Goal: Information Seeking & Learning: Learn about a topic

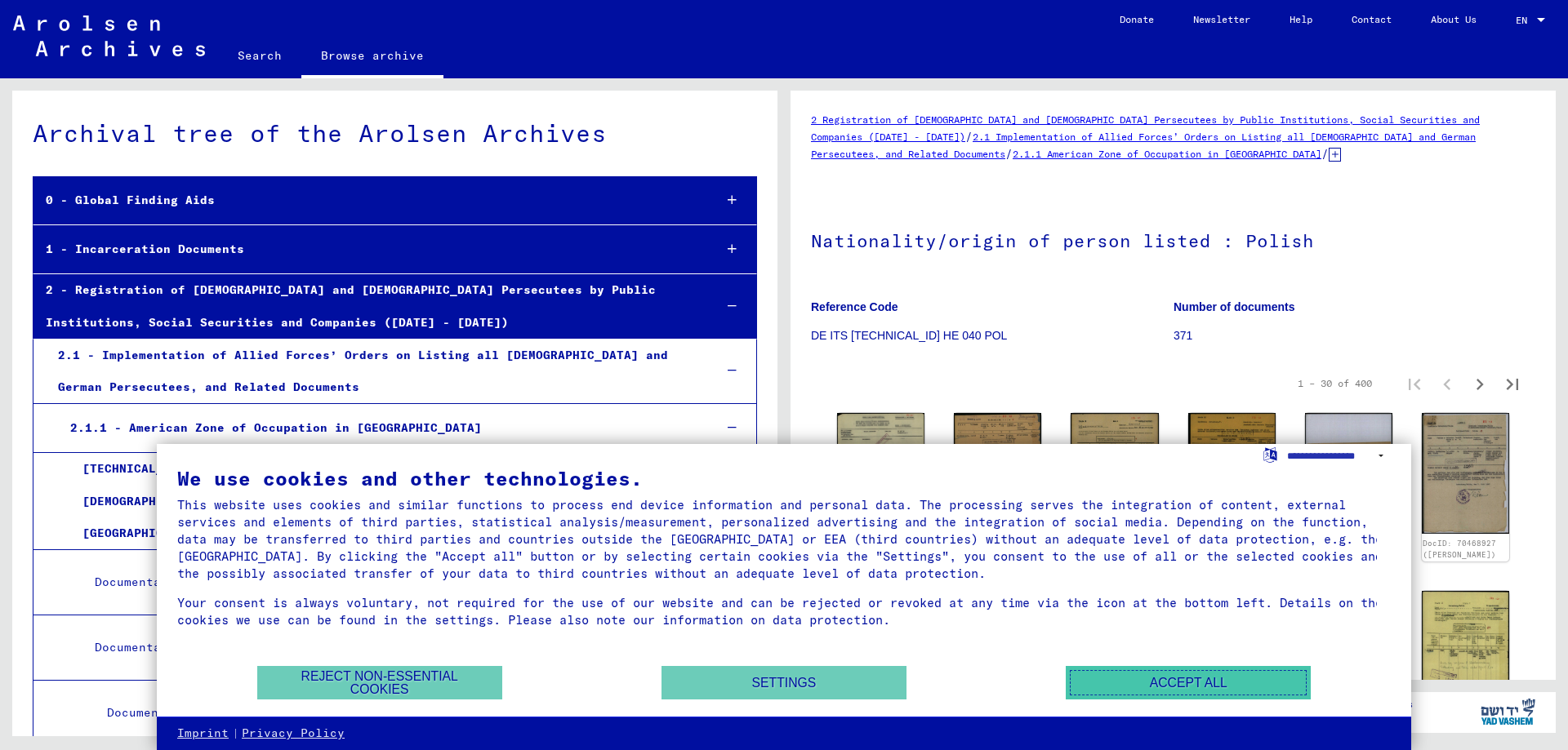
click at [1200, 687] on button "Accept all" at bounding box center [1188, 683] width 245 height 34
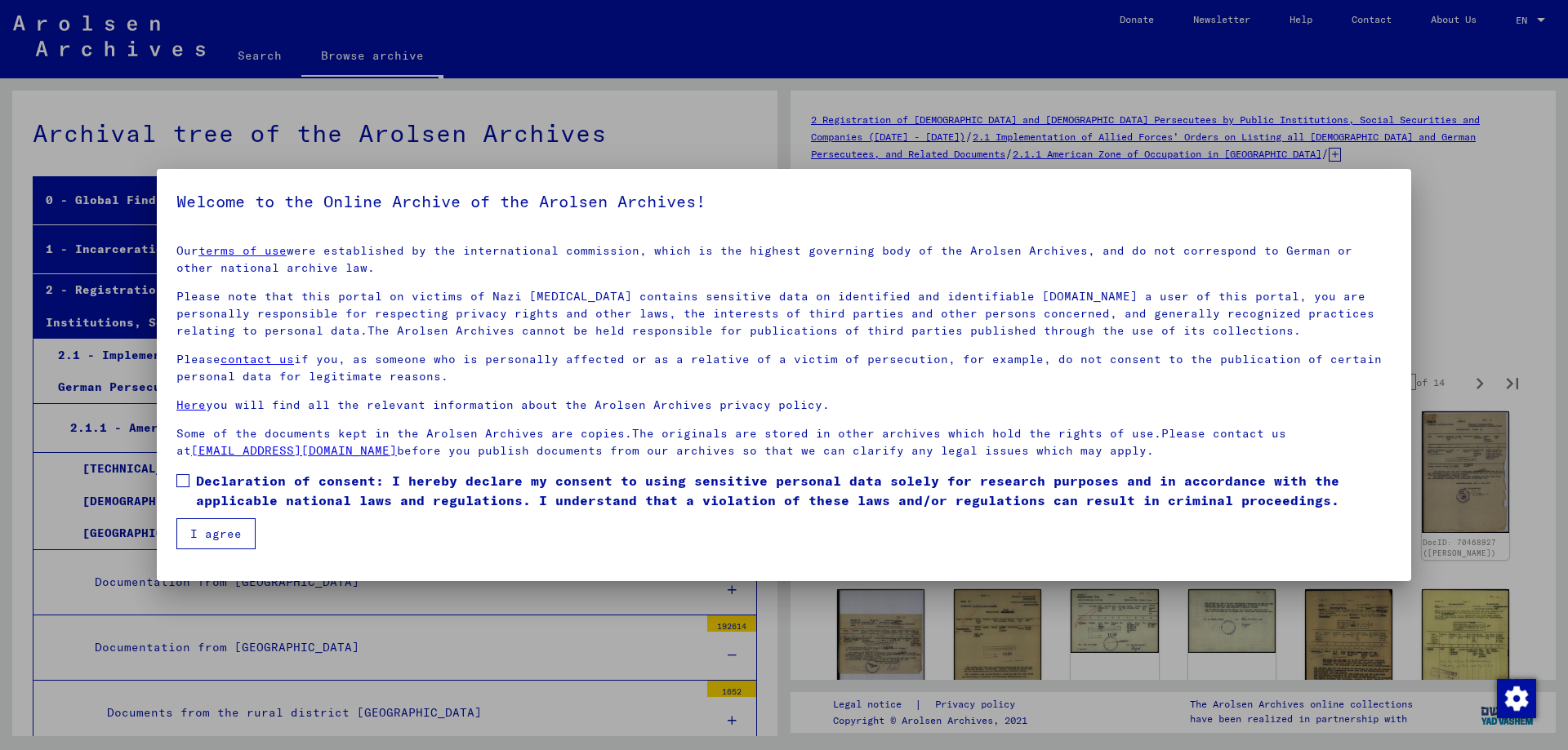
scroll to position [4190, 0]
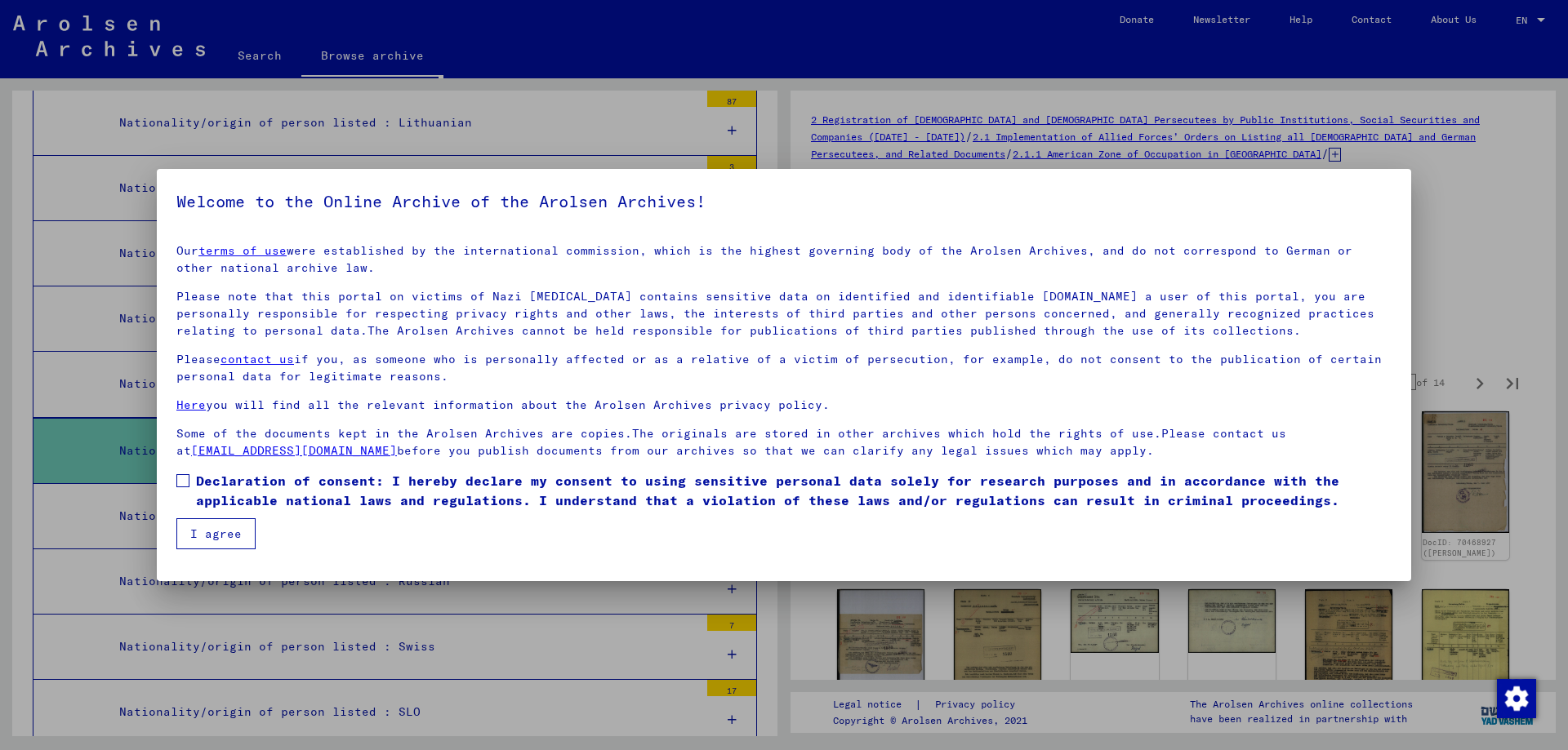
click at [228, 527] on button "I agree" at bounding box center [216, 533] width 80 height 31
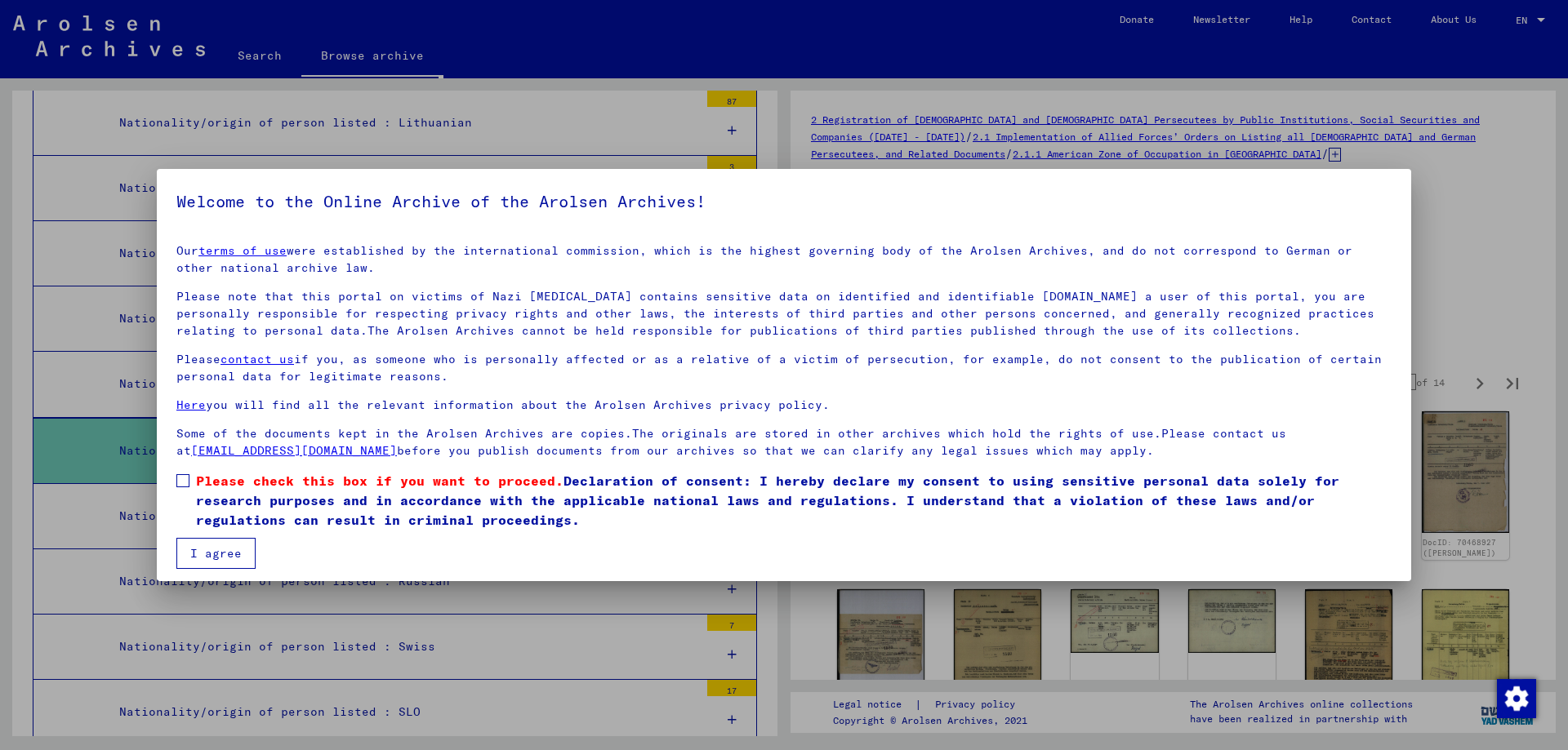
click at [227, 548] on button "I agree" at bounding box center [216, 553] width 80 height 31
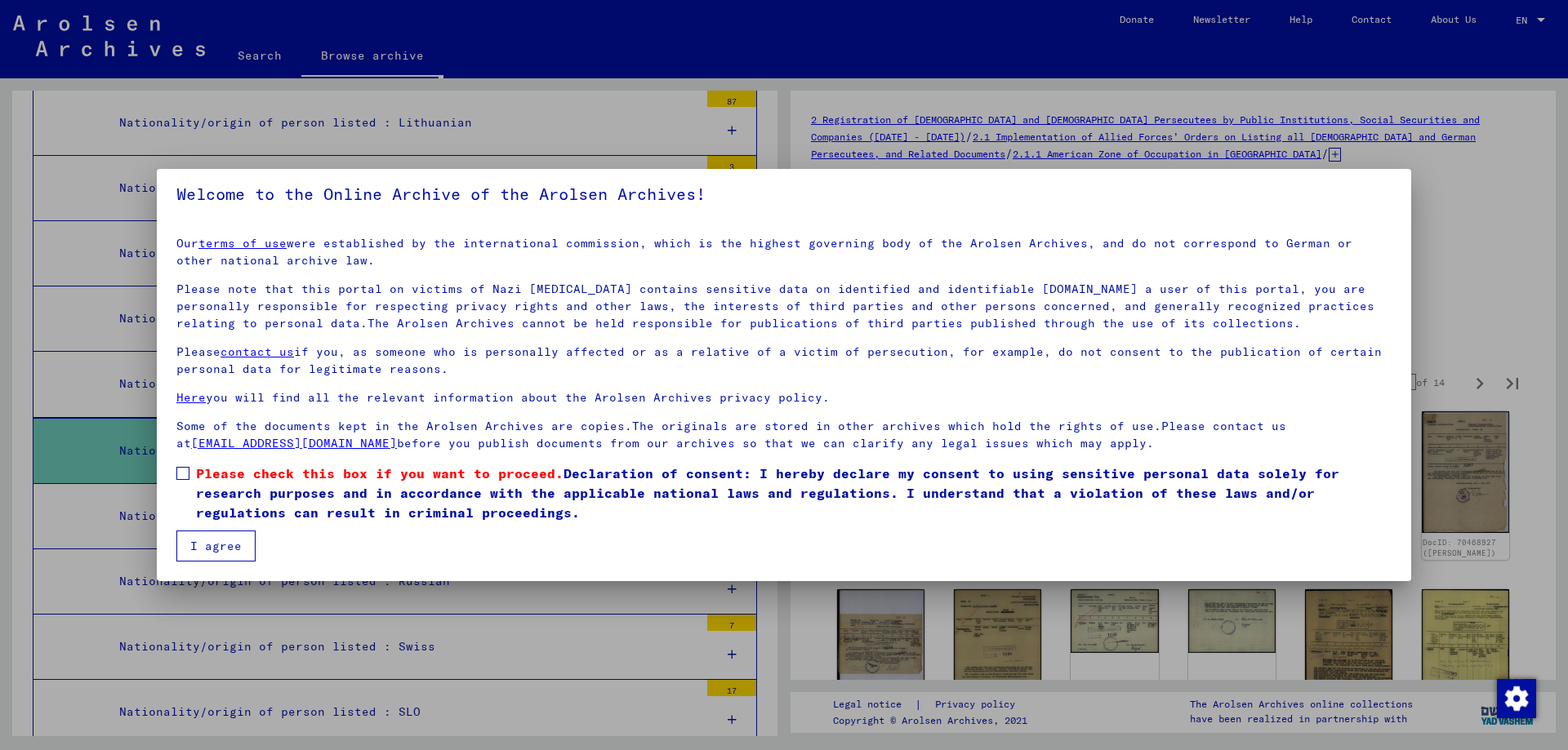
click at [185, 474] on span at bounding box center [182, 473] width 13 height 13
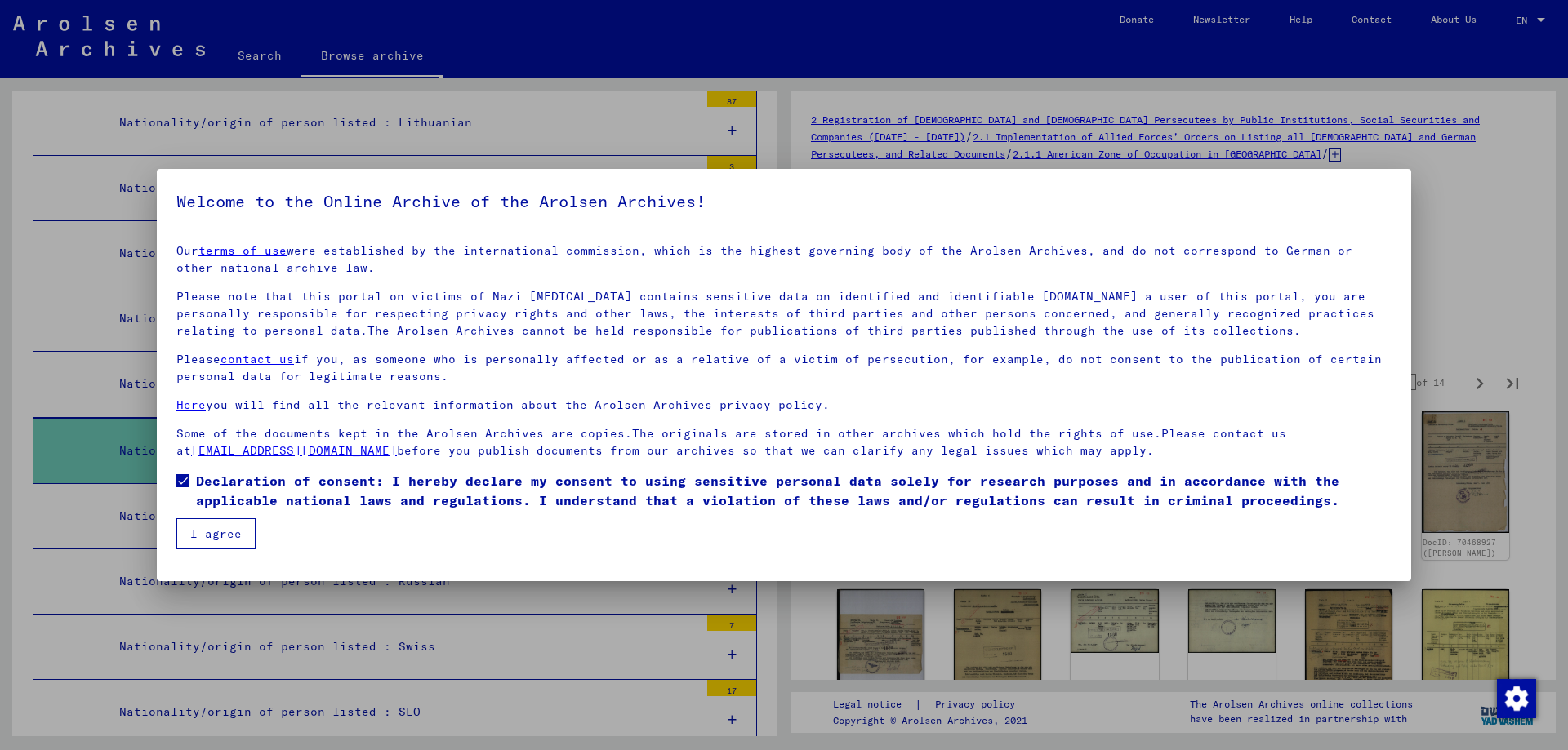
scroll to position [0, 0]
click at [206, 535] on button "I agree" at bounding box center [216, 533] width 80 height 31
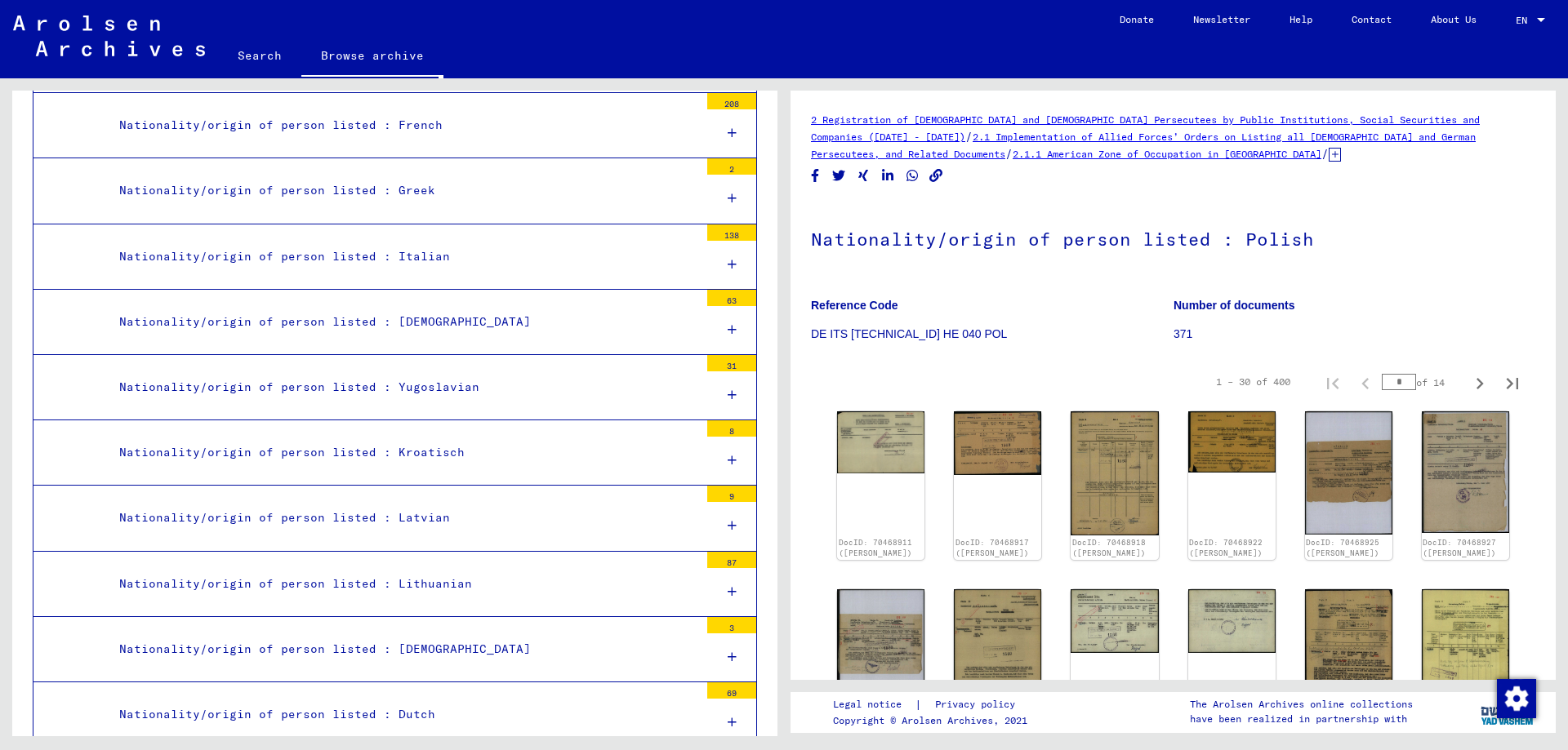
scroll to position [3700, 0]
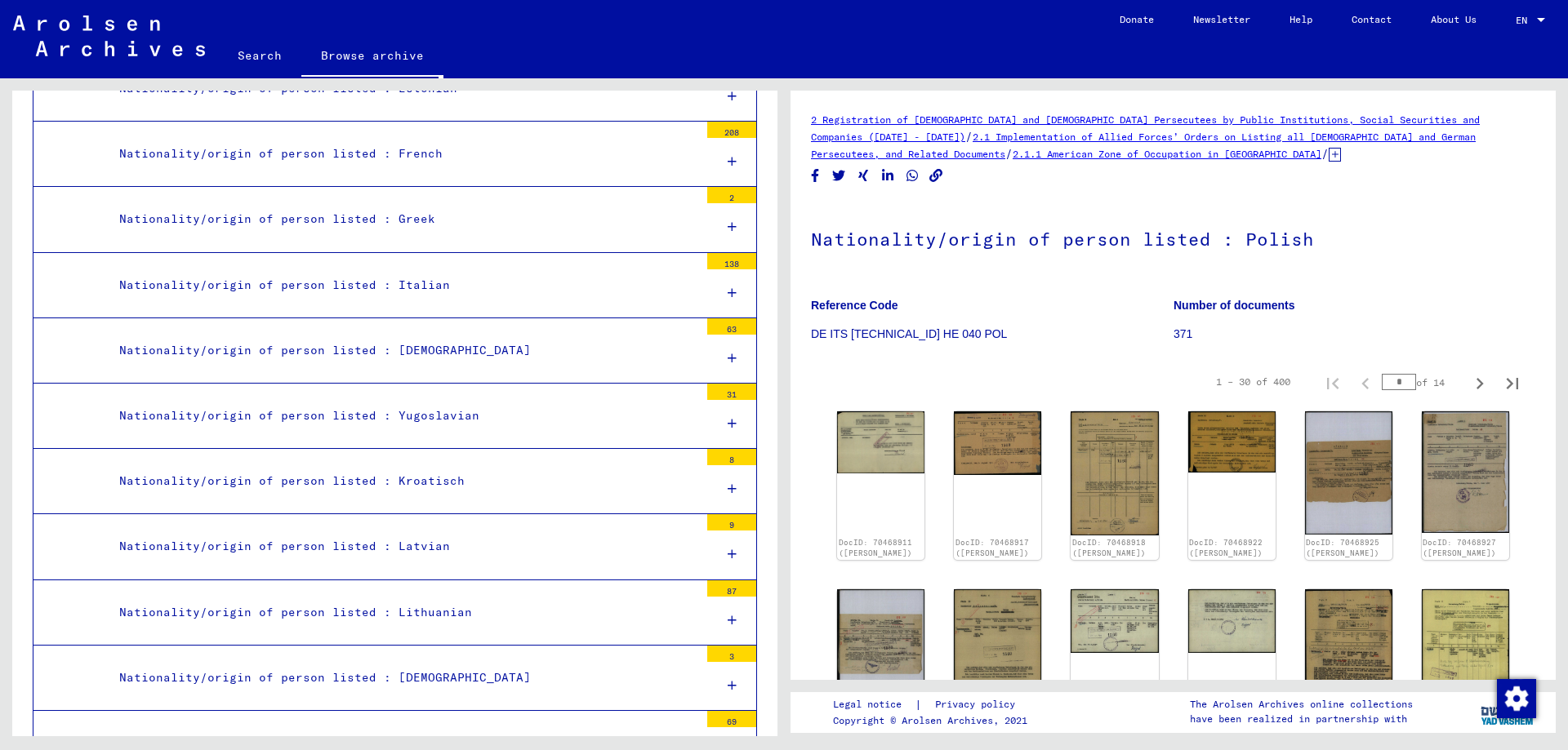
click at [289, 334] on div "Nationality/origin of person listed : [DEMOGRAPHIC_DATA]" at bounding box center [403, 350] width 592 height 32
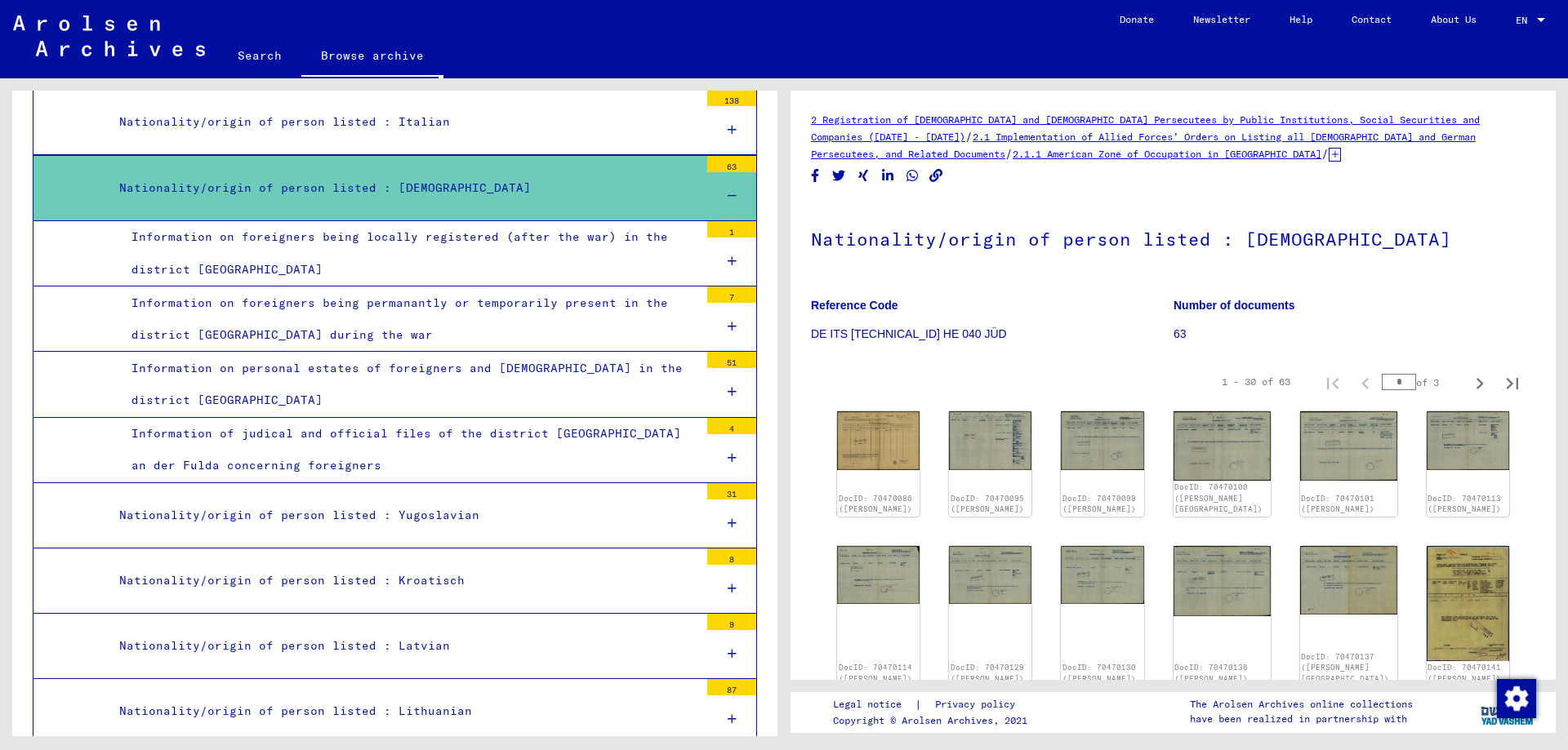
scroll to position [3945, 0]
